Goal: Transaction & Acquisition: Purchase product/service

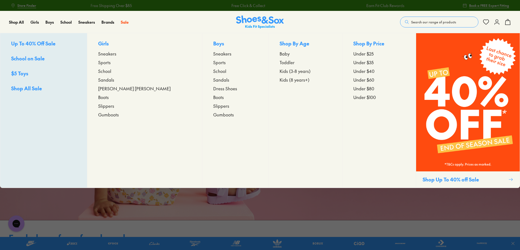
click at [114, 78] on span "Sandals" at bounding box center [106, 79] width 16 height 7
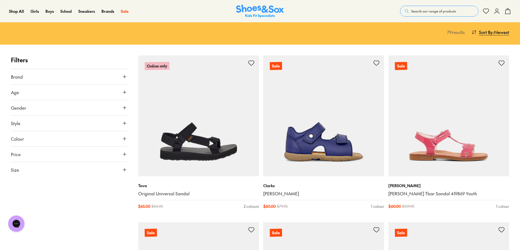
click at [64, 76] on button "Brand" at bounding box center [69, 76] width 116 height 15
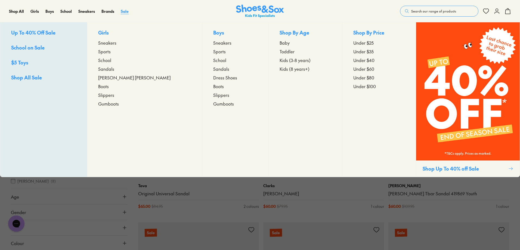
click at [127, 13] on span "Sale" at bounding box center [125, 10] width 8 height 5
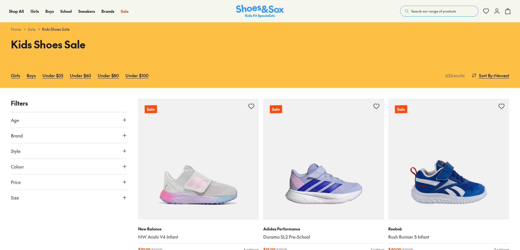
scroll to position [54, 0]
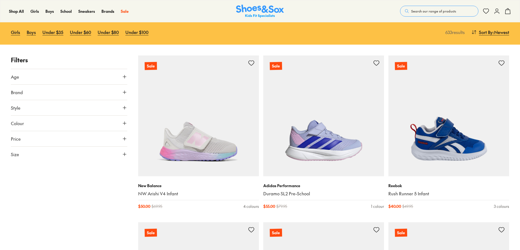
click at [39, 97] on button "Brand" at bounding box center [69, 92] width 116 height 15
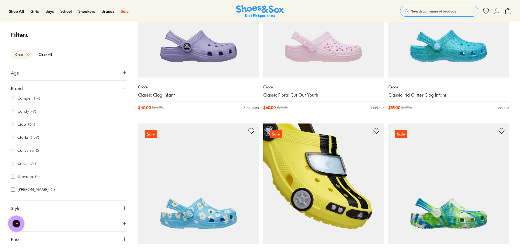
scroll to position [1029, 0]
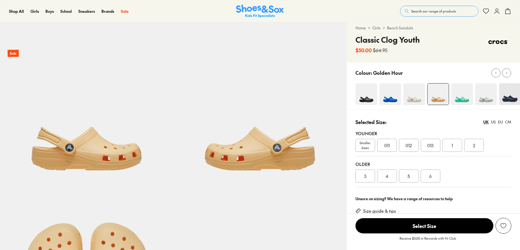
scroll to position [217, 0]
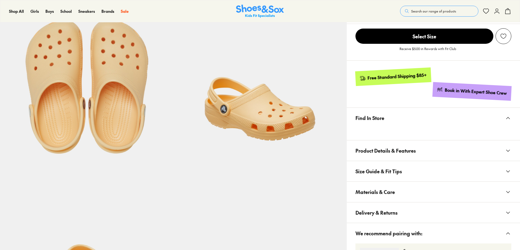
select select "*"
click at [393, 184] on span "Materials & Care" at bounding box center [374, 192] width 39 height 16
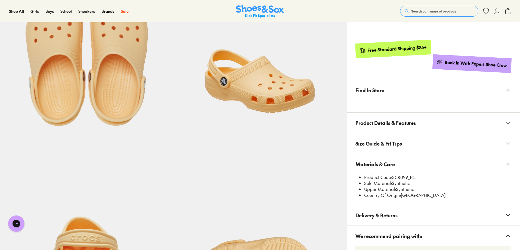
scroll to position [0, 0]
